Goal: Information Seeking & Learning: Learn about a topic

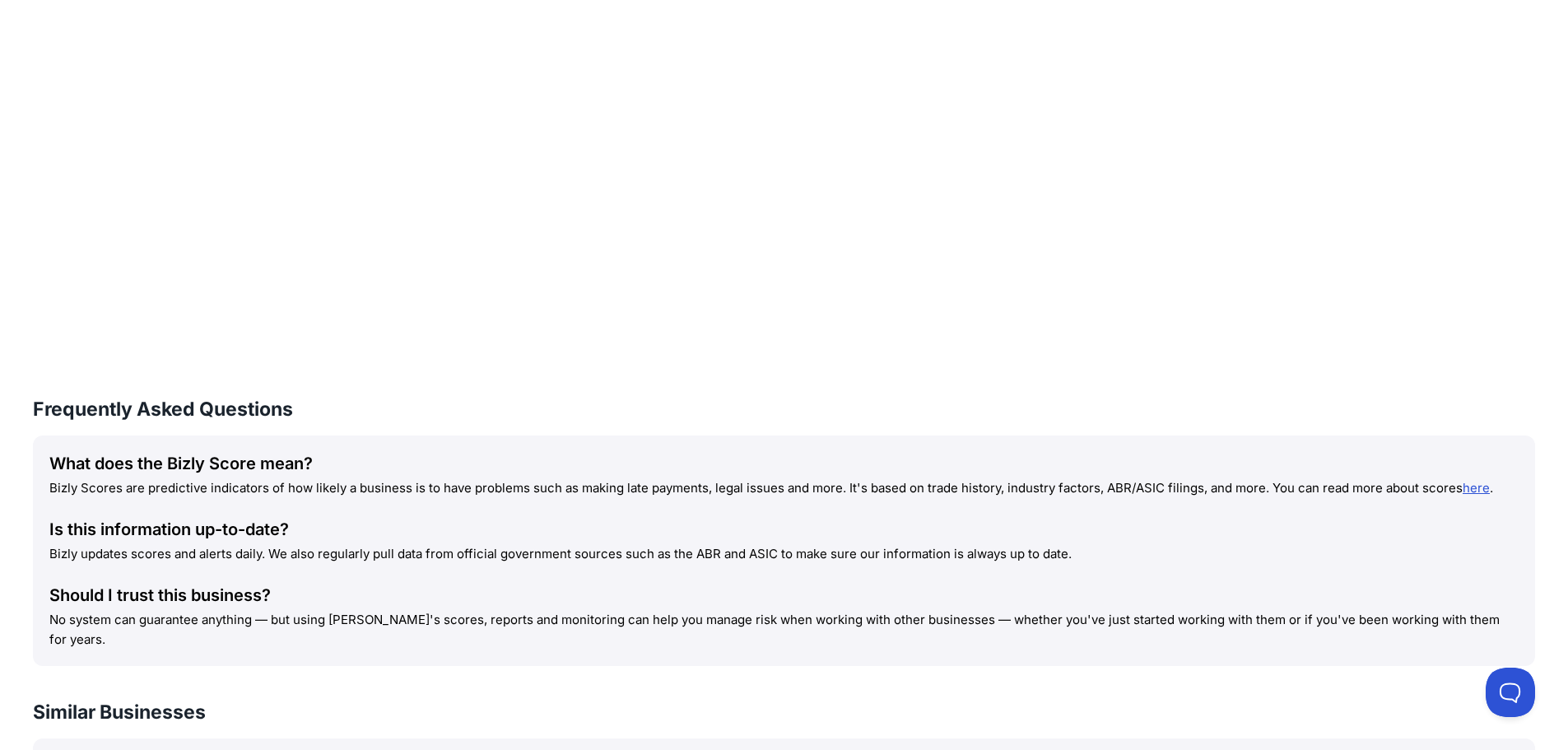
scroll to position [2064, 0]
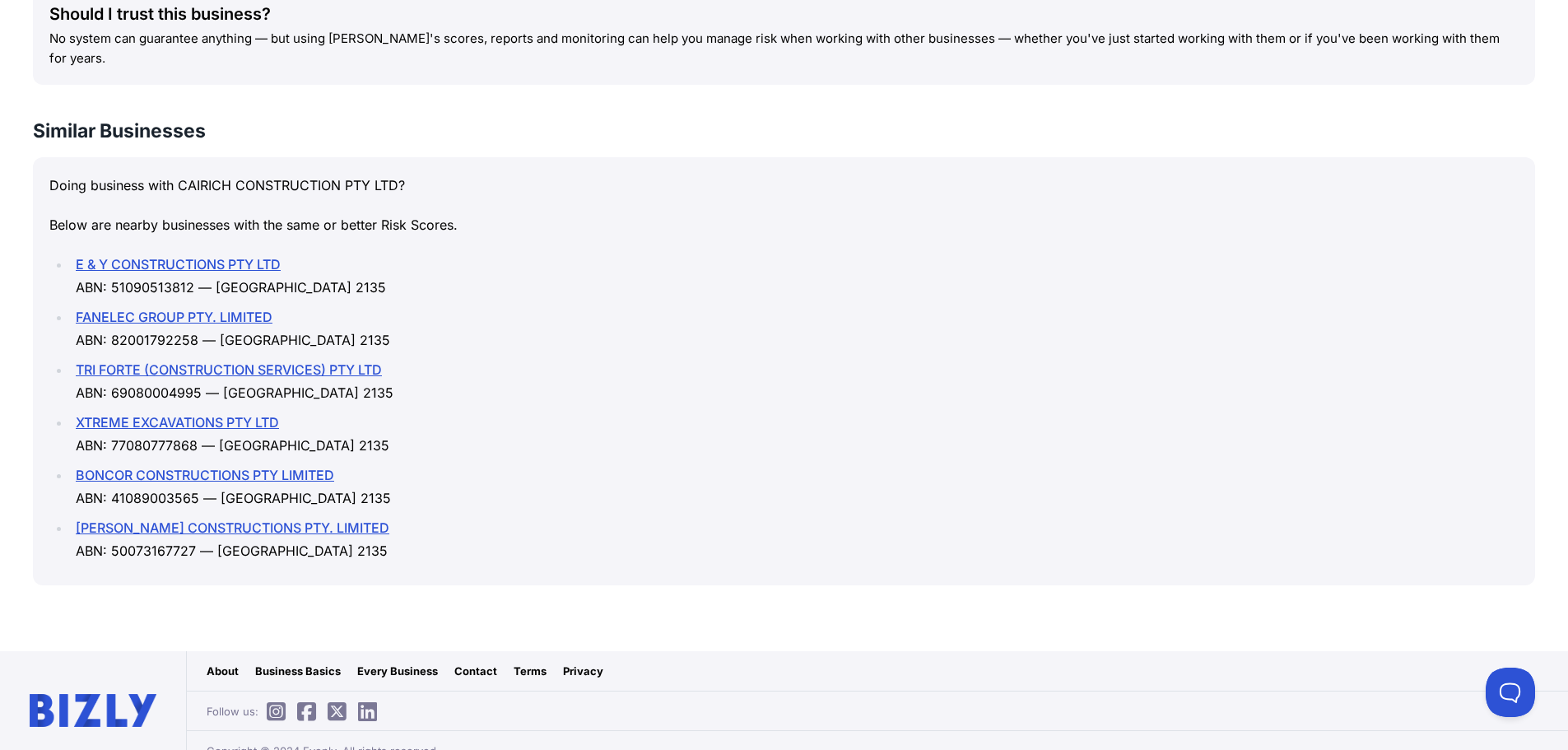
click at [327, 362] on link "TRI FORTE (CONSTRUCTION SERVICES) PTY LTD" at bounding box center [229, 370] width 306 height 17
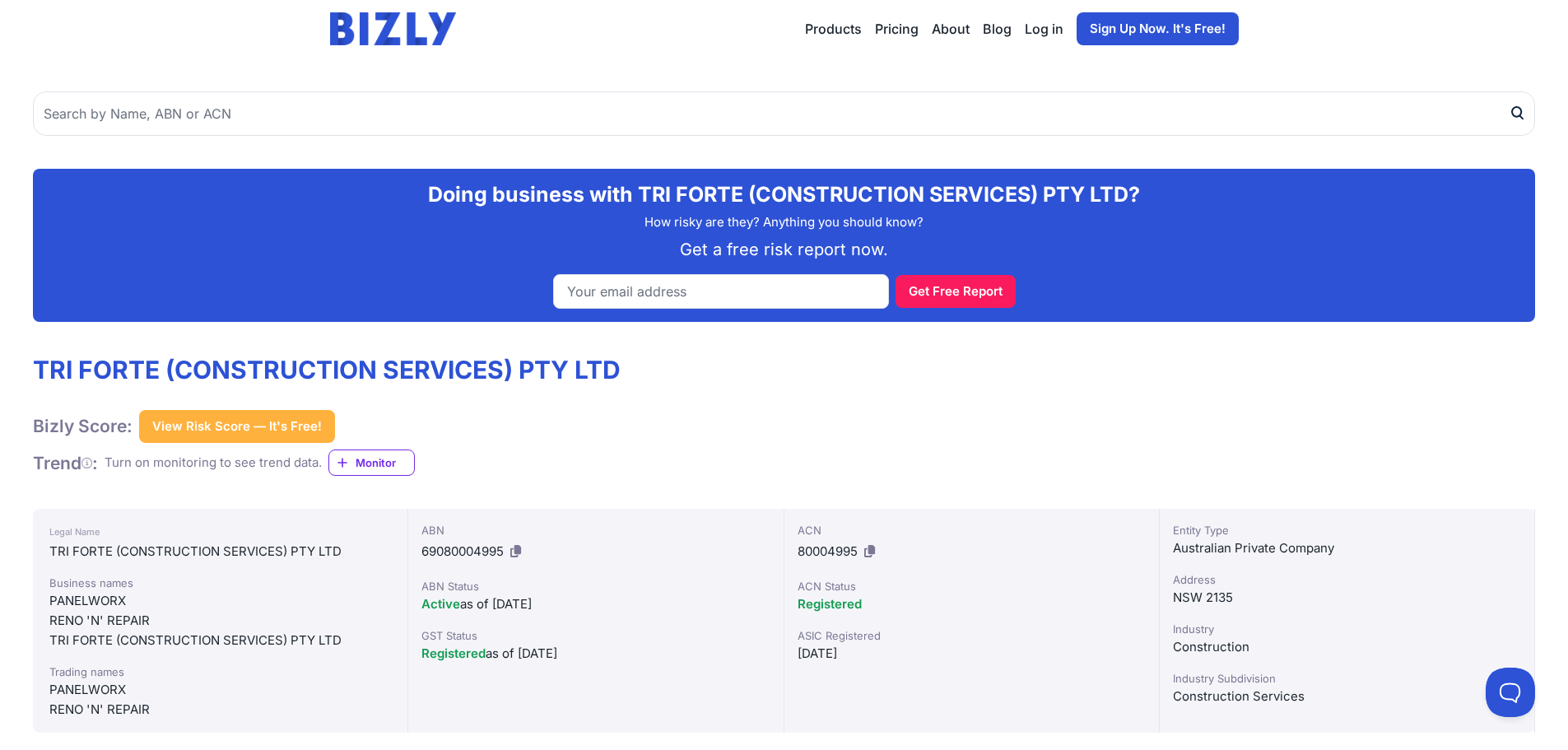
scroll to position [73, 0]
